Goal: Book appointment/travel/reservation

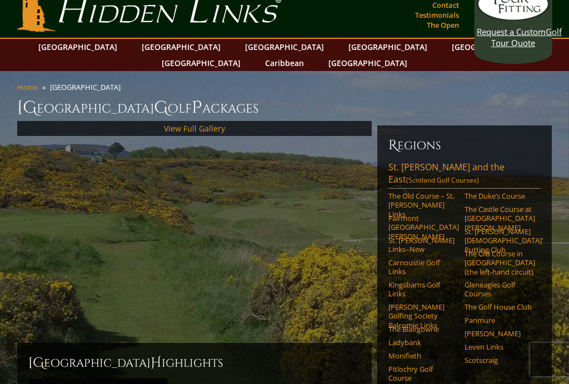
scroll to position [29, 0]
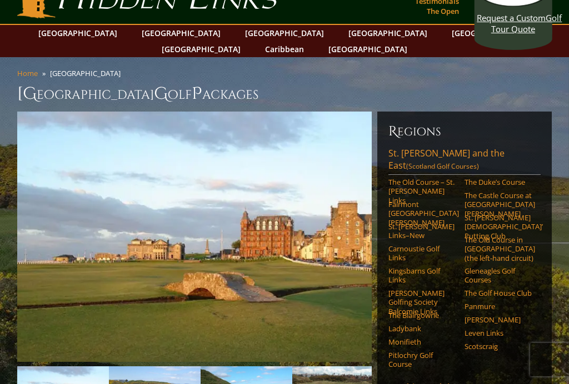
click at [433, 148] on link "[GEOGRAPHIC_DATA][PERSON_NAME] and the East (Scotland Golf Courses)" at bounding box center [464, 161] width 152 height 28
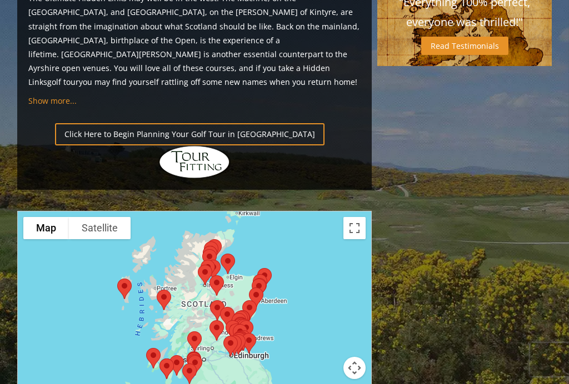
scroll to position [1184, 0]
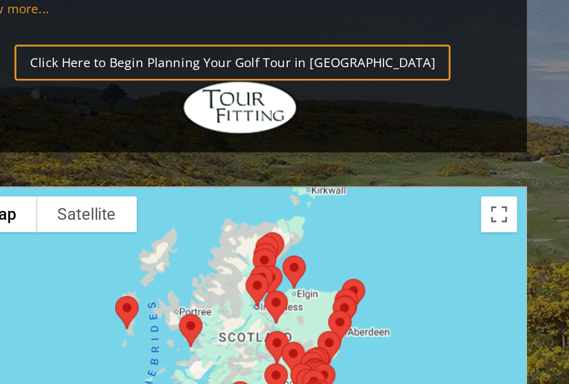
click at [249, 205] on div at bounding box center [194, 315] width 354 height 221
click at [343, 212] on button "Toggle fullscreen view" at bounding box center [354, 223] width 22 height 22
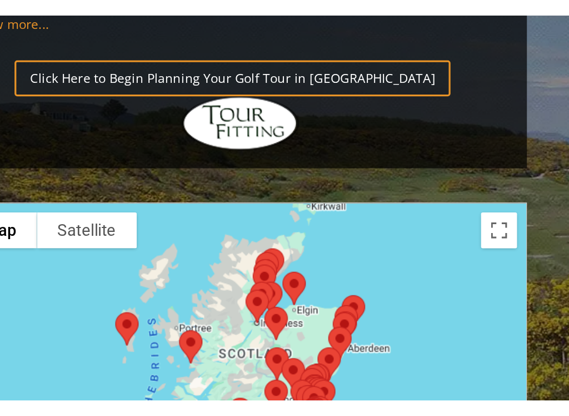
scroll to position [0, 0]
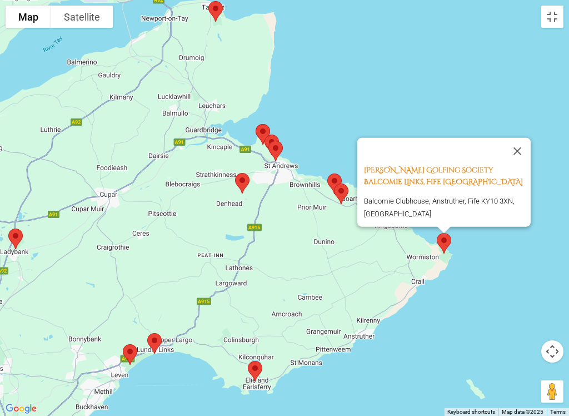
click at [524, 142] on button "Close" at bounding box center [517, 151] width 27 height 27
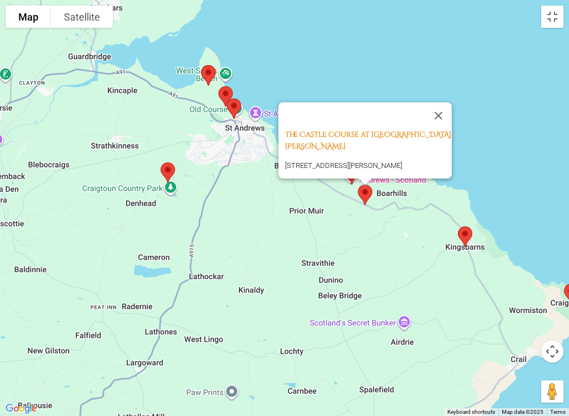
click at [437, 122] on button "Close" at bounding box center [438, 115] width 27 height 27
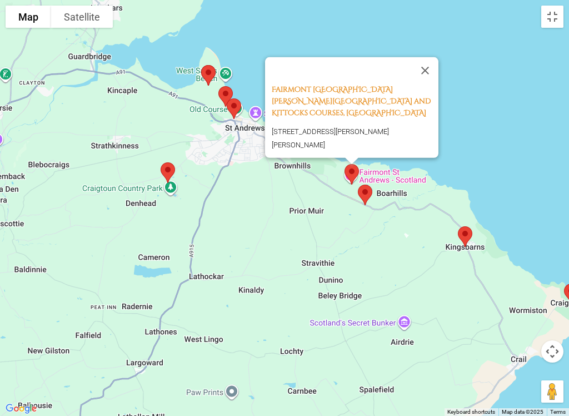
click at [431, 78] on button "Close" at bounding box center [425, 70] width 27 height 27
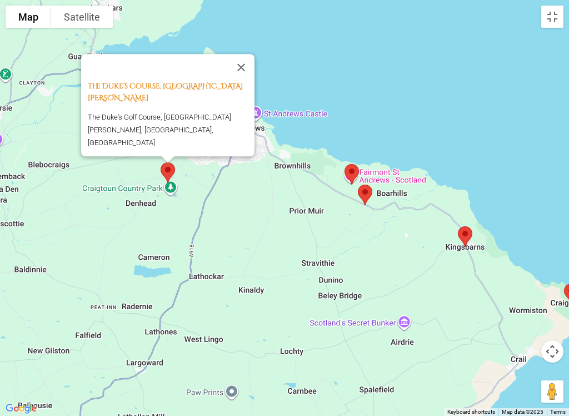
click at [244, 76] on button "Close" at bounding box center [241, 67] width 27 height 27
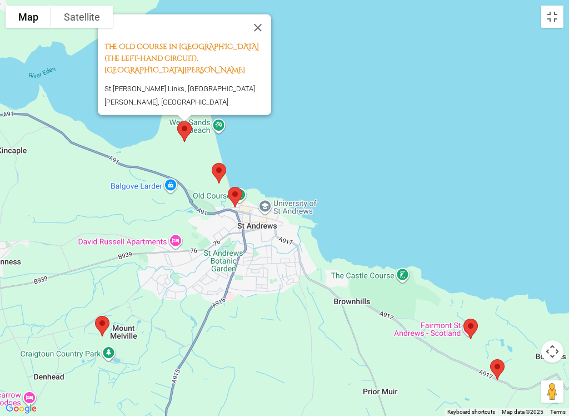
click at [267, 41] on button "Close" at bounding box center [257, 27] width 27 height 27
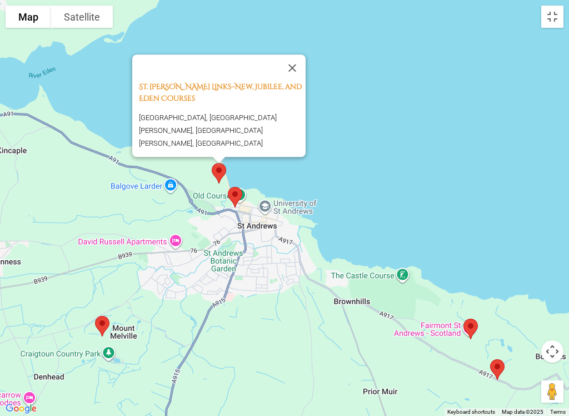
click at [304, 68] on button "Close" at bounding box center [292, 67] width 27 height 27
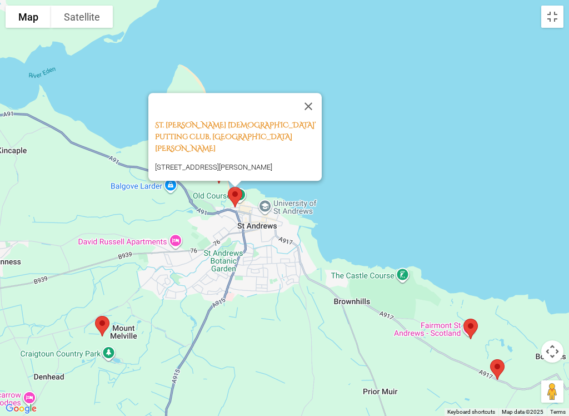
click at [320, 107] on button "Close" at bounding box center [308, 106] width 27 height 27
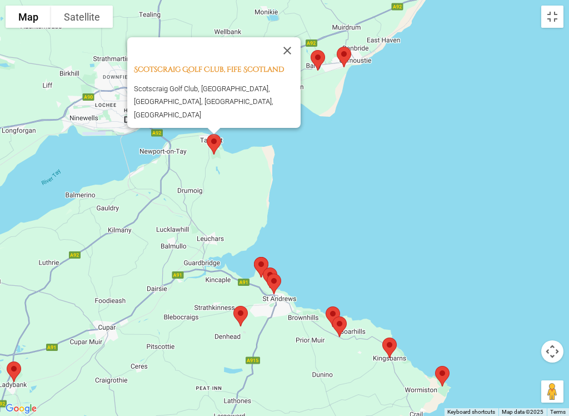
click at [298, 44] on button "Close" at bounding box center [287, 50] width 27 height 27
